Goal: Communication & Community: Answer question/provide support

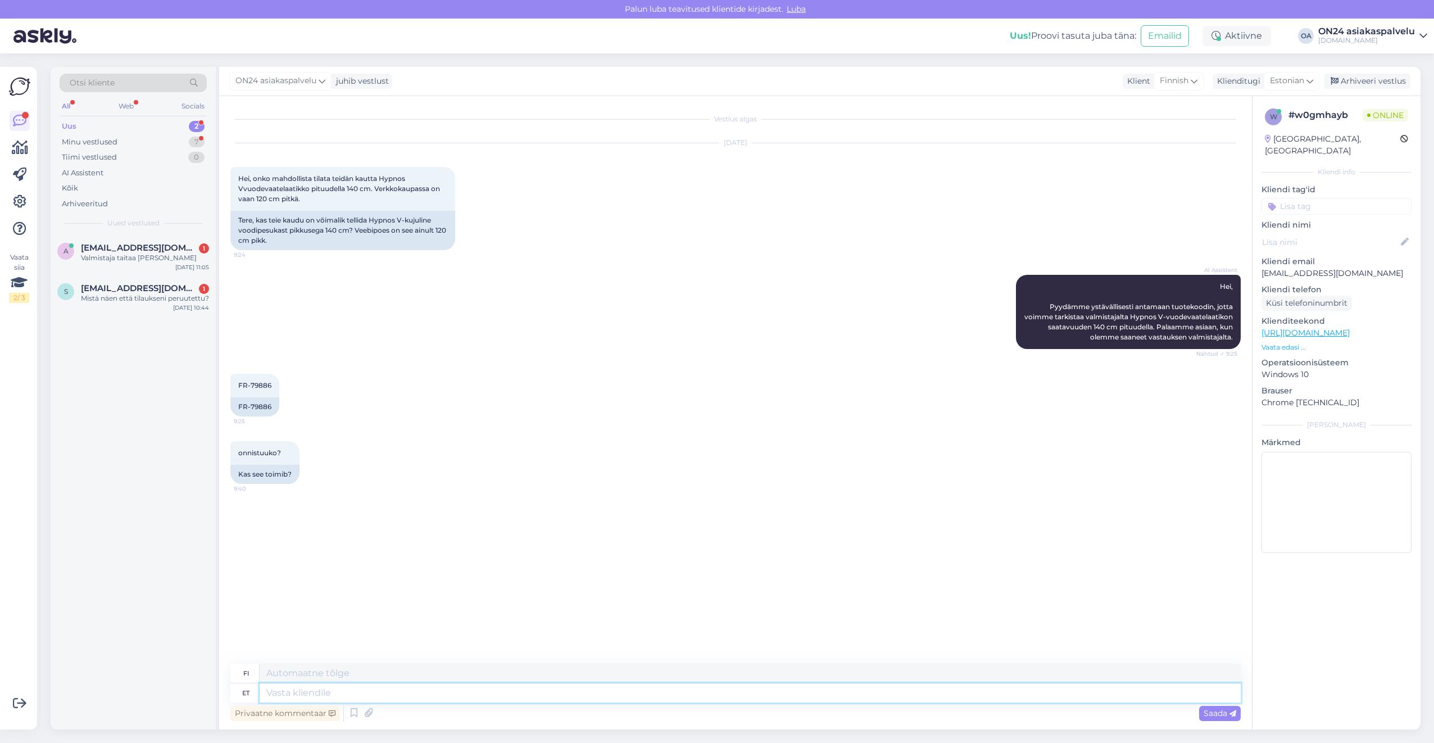
click at [300, 700] on textarea at bounding box center [750, 692] width 981 height 19
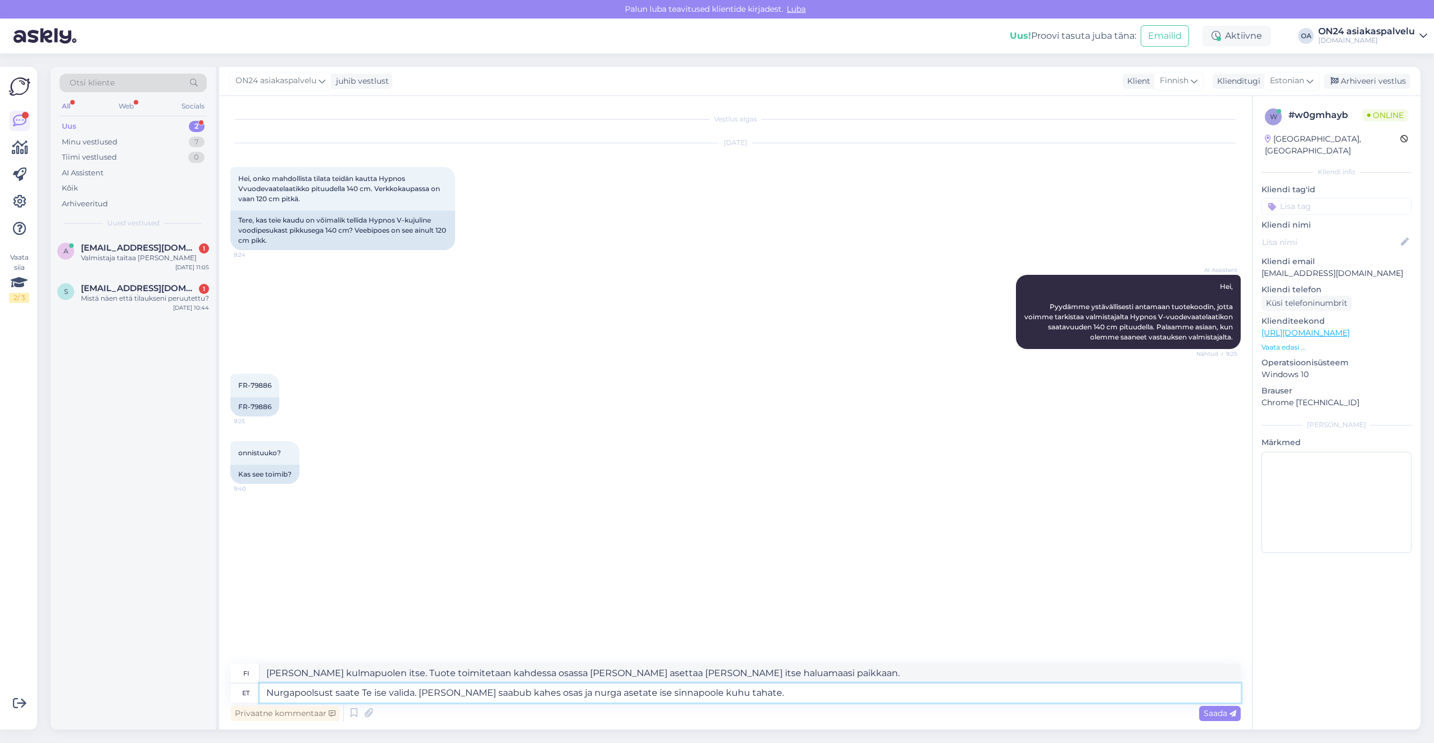
type textarea "Nurgapoolsust saate Te ise valida. [PERSON_NAME] saabub kahes osas ja nurga ase…"
click at [784, 674] on textarea "[PERSON_NAME] kulmapuolen itse. Tuote toimitetaan kahdessa osassa [PERSON_NAME]…" at bounding box center [750, 672] width 981 height 19
drag, startPoint x: 786, startPoint y: 672, endPoint x: 219, endPoint y: 663, distance: 568.0
click at [219, 663] on div "Otsi kliente All Web Socials Uus 2 Minu vestlused 7 Tiimi vestlused 0 AI Assist…" at bounding box center [736, 398] width 1370 height 662
type textarea "[PERSON_NAME] kulmapuolen itse. Tuote toimitetaan kahdessa osassa [PERSON_NAME]…"
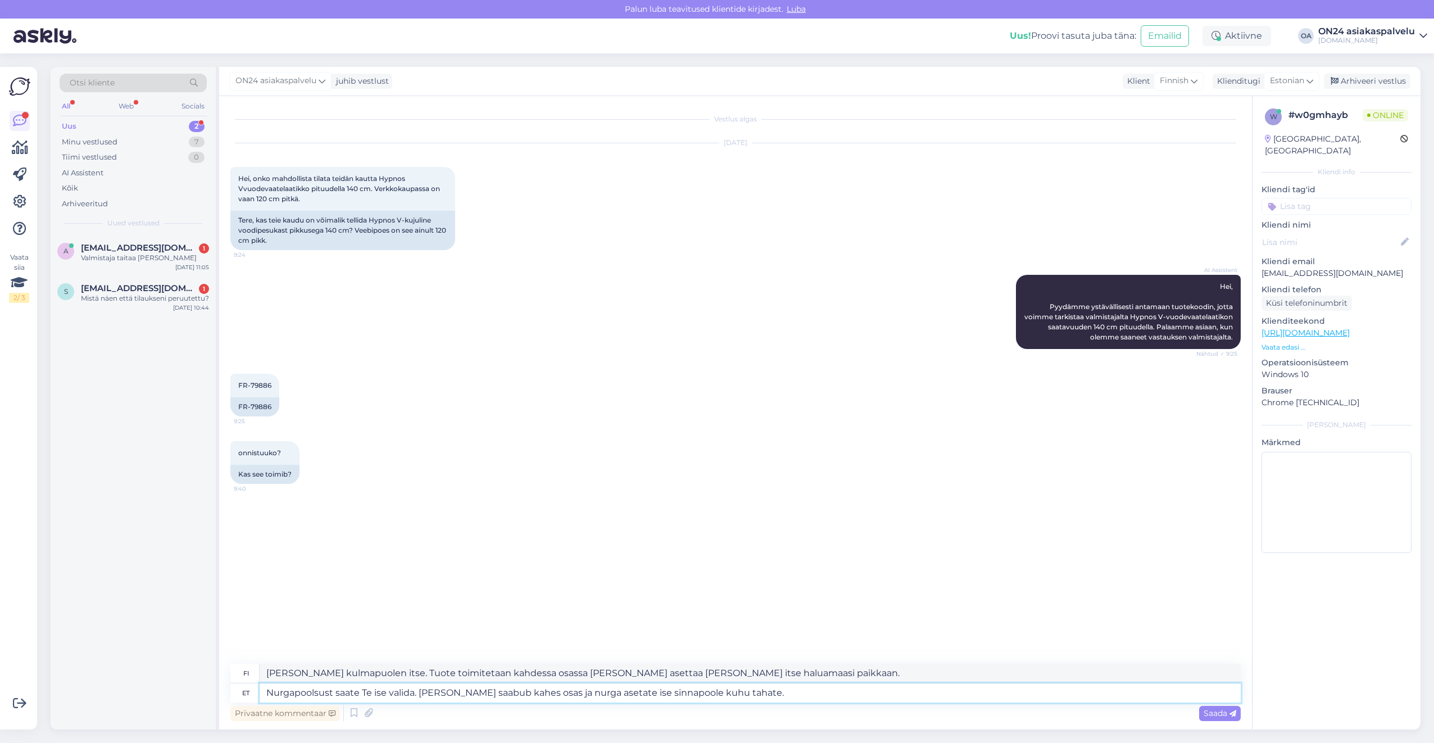
click at [758, 697] on textarea "Nurgapoolsust saate Te ise valida. [PERSON_NAME] saabub kahes osas ja nurga ase…" at bounding box center [750, 692] width 981 height 19
drag, startPoint x: 761, startPoint y: 695, endPoint x: 214, endPoint y: 664, distance: 548.0
click at [215, 664] on div "Otsi kliente All Web Socials Uus 2 Minu vestlused 7 Tiimi vestlused 0 AI Assist…" at bounding box center [736, 398] width 1370 height 662
type textarea "Vabandame arusaamatuse tõttu! Teise osamakse saate [PERSON_NAME] toimetamise pä…"
click at [278, 670] on textarea "Pahoittelemme väärinkäsitystä! [PERSON_NAME] maksaa toisen erän toimituspäivänä." at bounding box center [750, 672] width 981 height 19
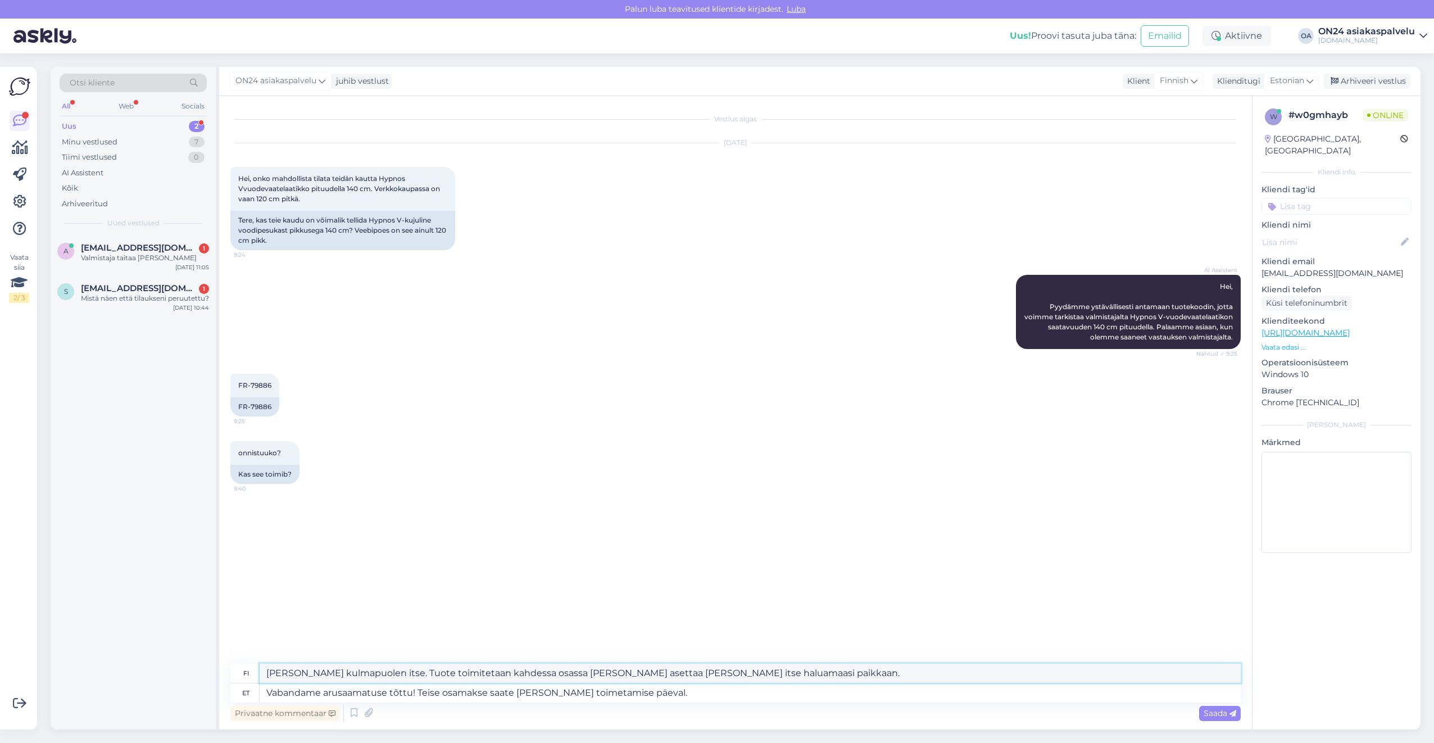
click at [278, 670] on textarea "Pahoittelemme väärinkäsitystä! [PERSON_NAME] maksaa toisen erän toimituspäivänä." at bounding box center [750, 672] width 981 height 19
type textarea "Pahoittelemme väärinkäsitystä! [PERSON_NAME] maksaa toisen erän toimituspäivänä."
